Goal: Task Accomplishment & Management: Manage account settings

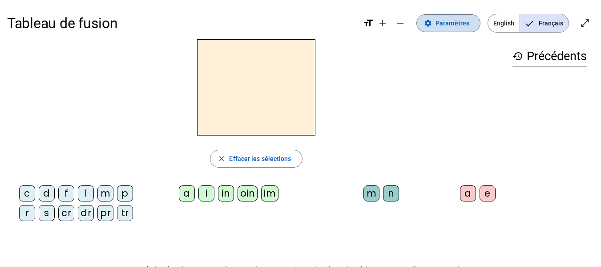
click at [455, 25] on span "Paramètres" at bounding box center [453, 23] width 34 height 11
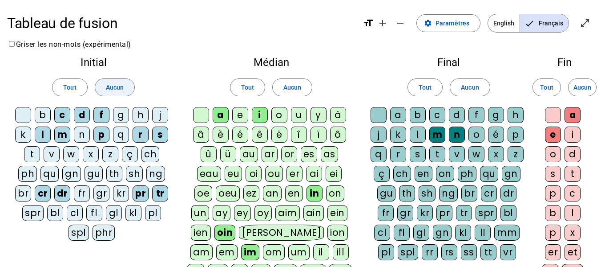
click at [113, 85] on span "Aucun" at bounding box center [115, 87] width 18 height 11
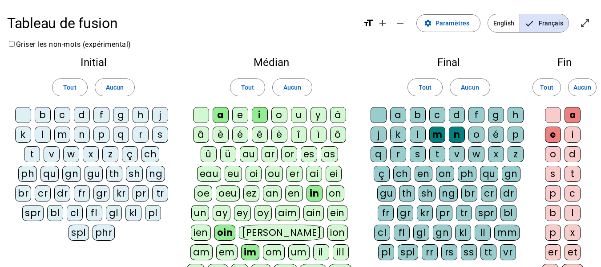
click at [63, 137] on div "m" at bounding box center [62, 134] width 16 height 16
click at [42, 136] on div "l" at bounding box center [43, 134] width 16 height 16
click at [83, 114] on div "d" at bounding box center [82, 115] width 16 height 16
click at [33, 154] on div "t" at bounding box center [32, 154] width 16 height 16
click at [296, 87] on span "Aucun" at bounding box center [293, 87] width 18 height 11
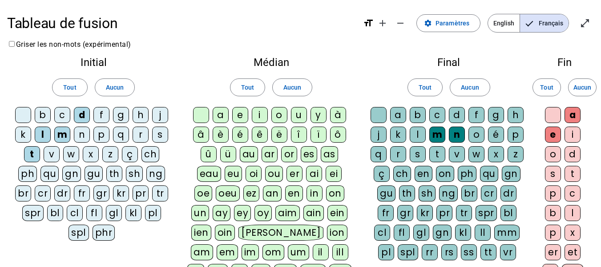
click at [222, 117] on div "a" at bounding box center [221, 115] width 16 height 16
click at [243, 114] on div "e" at bounding box center [240, 115] width 16 height 16
click at [300, 117] on div "u" at bounding box center [299, 115] width 16 height 16
click at [256, 115] on div "i" at bounding box center [260, 115] width 16 height 16
click at [460, 85] on span at bounding box center [469, 87] width 39 height 21
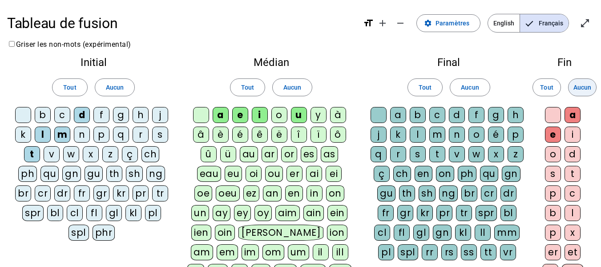
click at [584, 86] on span "Aucun" at bounding box center [583, 87] width 18 height 11
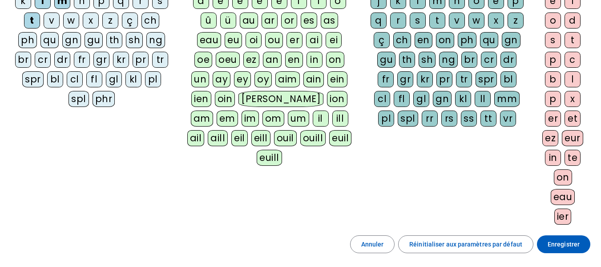
scroll to position [213, 0]
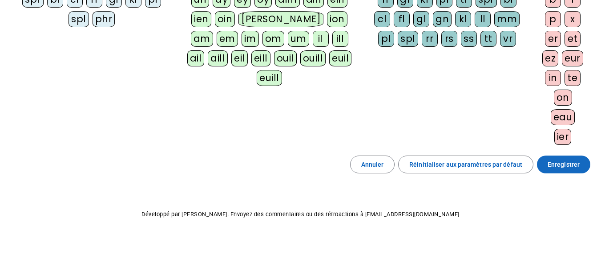
click at [564, 160] on span "Enregistrer" at bounding box center [564, 164] width 32 height 11
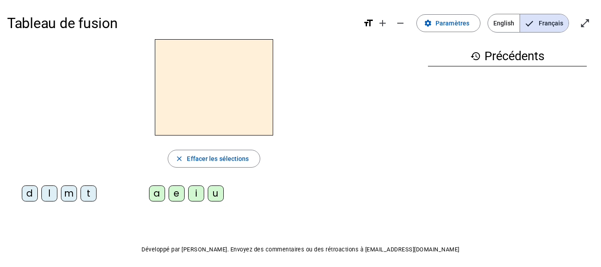
click at [29, 196] on div "d" at bounding box center [30, 193] width 16 height 16
click at [162, 190] on div "a" at bounding box center [157, 193] width 16 height 16
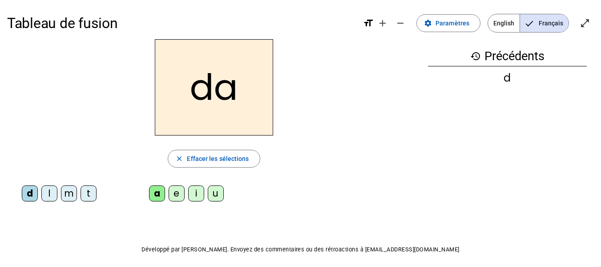
click at [181, 191] on div "e" at bounding box center [177, 193] width 16 height 16
click at [195, 195] on div "i" at bounding box center [196, 193] width 16 height 16
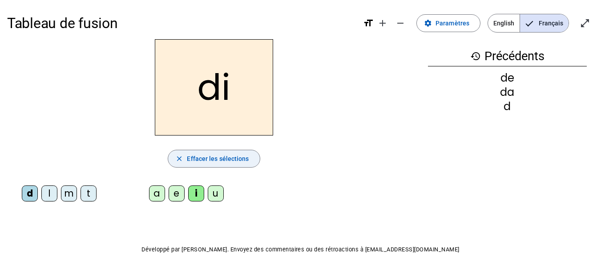
click at [200, 159] on span "Effacer les sélections" at bounding box center [218, 158] width 62 height 11
